Goal: Task Accomplishment & Management: Use online tool/utility

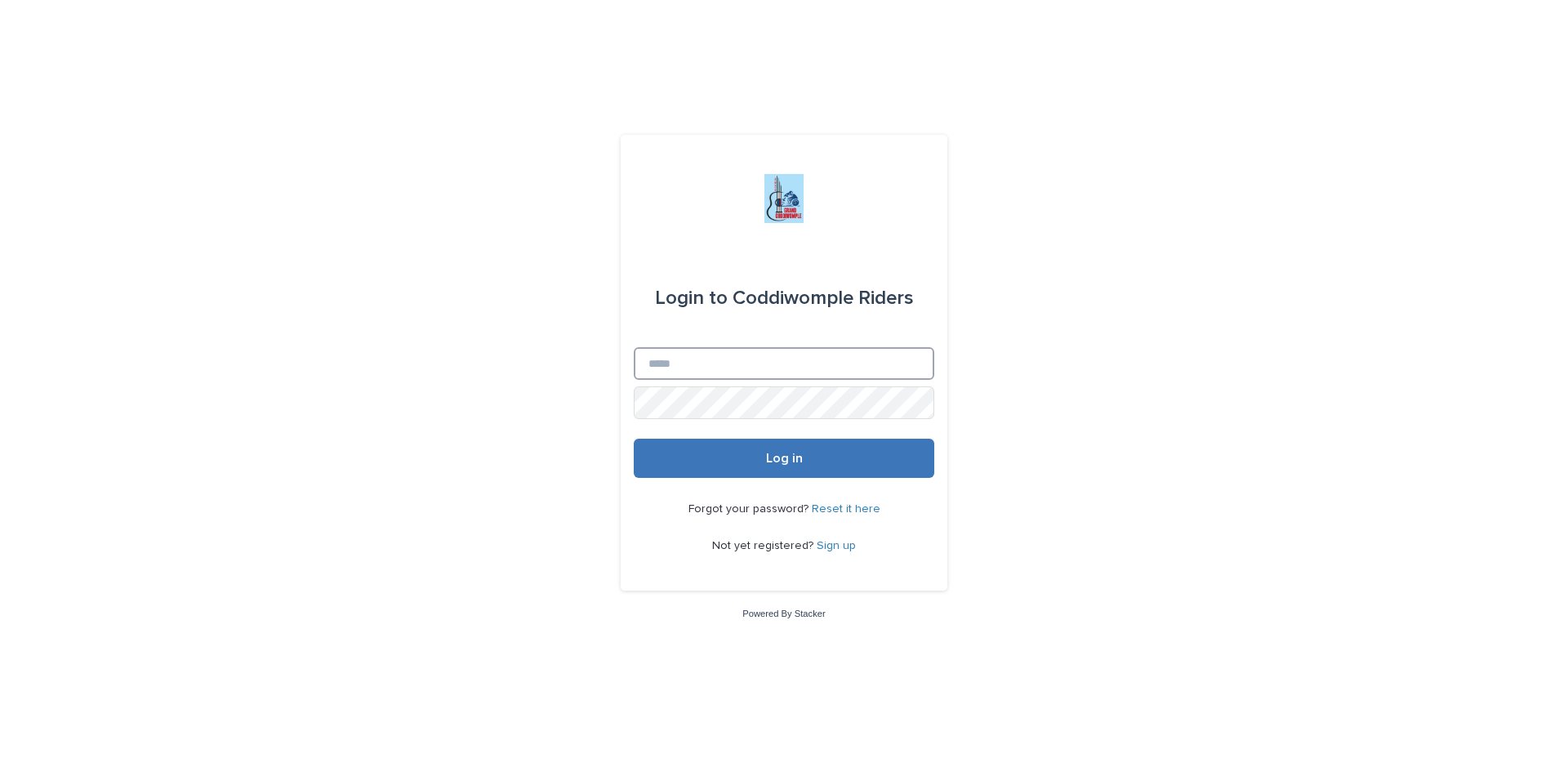
type input "**********"
click at [774, 457] on span "Log in" at bounding box center [785, 459] width 37 height 13
